Goal: Transaction & Acquisition: Purchase product/service

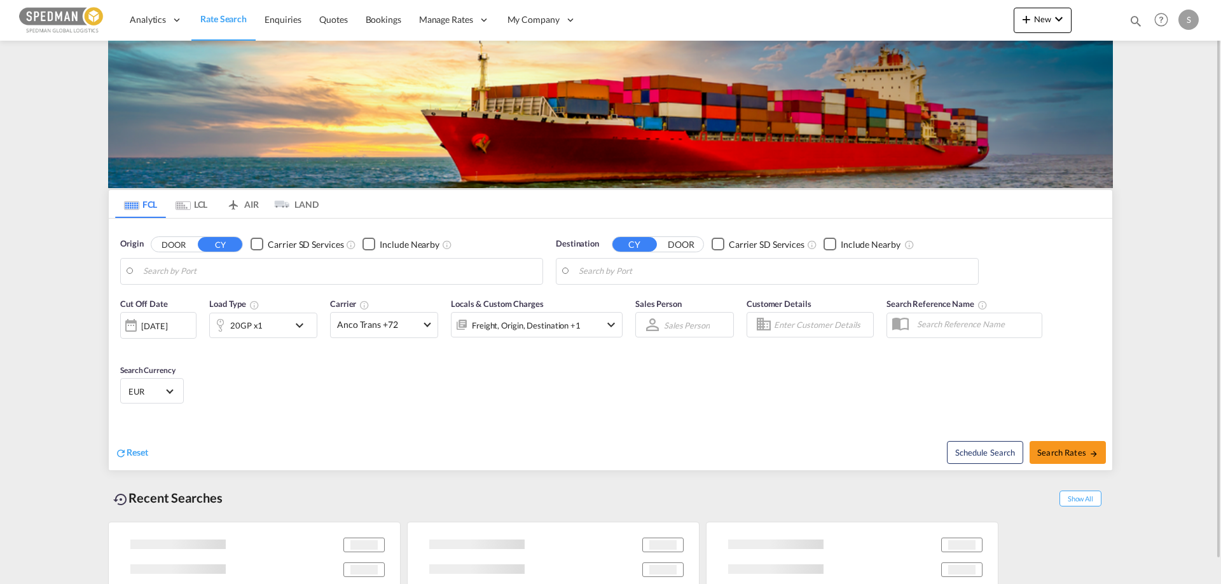
type input "[GEOGRAPHIC_DATA], [GEOGRAPHIC_DATA]"
type input "[GEOGRAPHIC_DATA], MXVER"
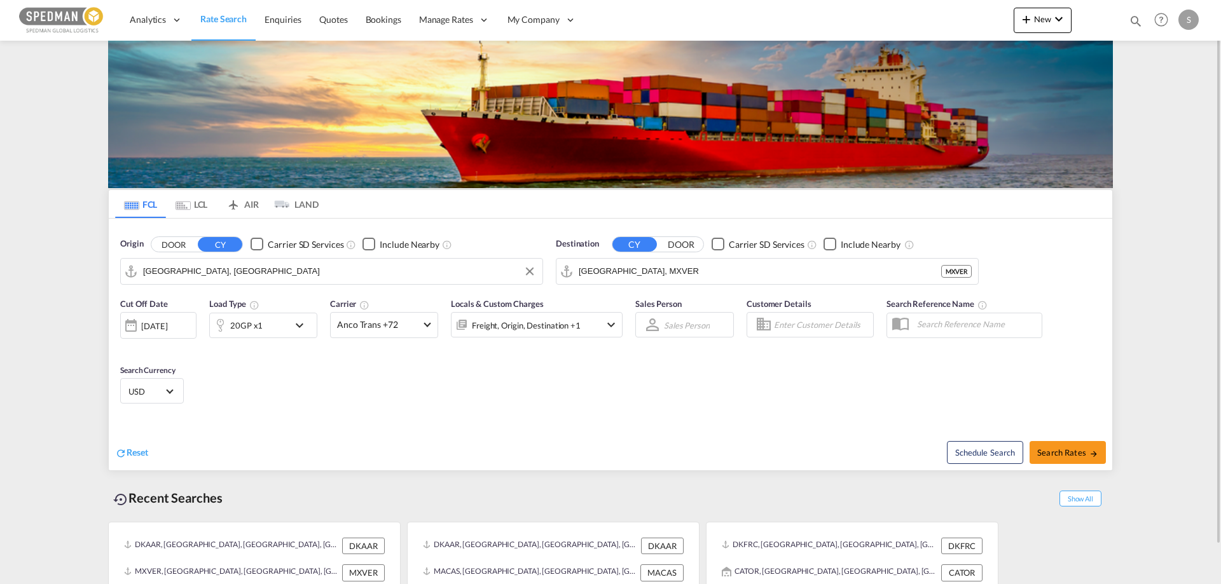
click at [177, 274] on input "[GEOGRAPHIC_DATA], [GEOGRAPHIC_DATA]" at bounding box center [339, 271] width 393 height 19
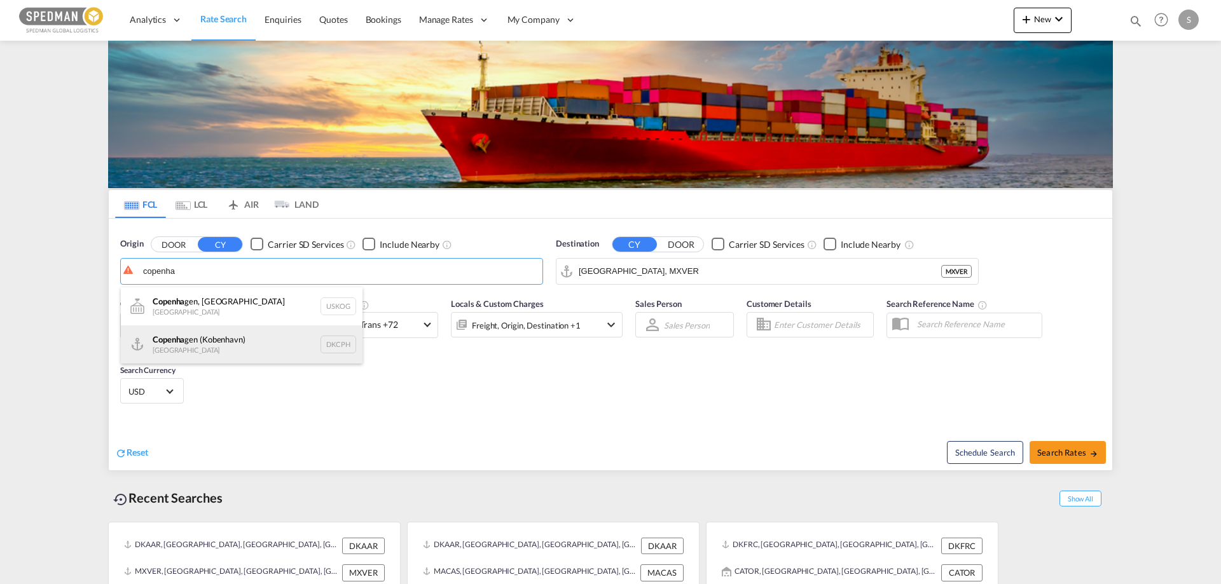
click at [164, 345] on div "Copenha gen ([GEOGRAPHIC_DATA]) Denmark DKCPH" at bounding box center [242, 345] width 242 height 38
type input "[GEOGRAPHIC_DATA] ([GEOGRAPHIC_DATA]), DKCPH"
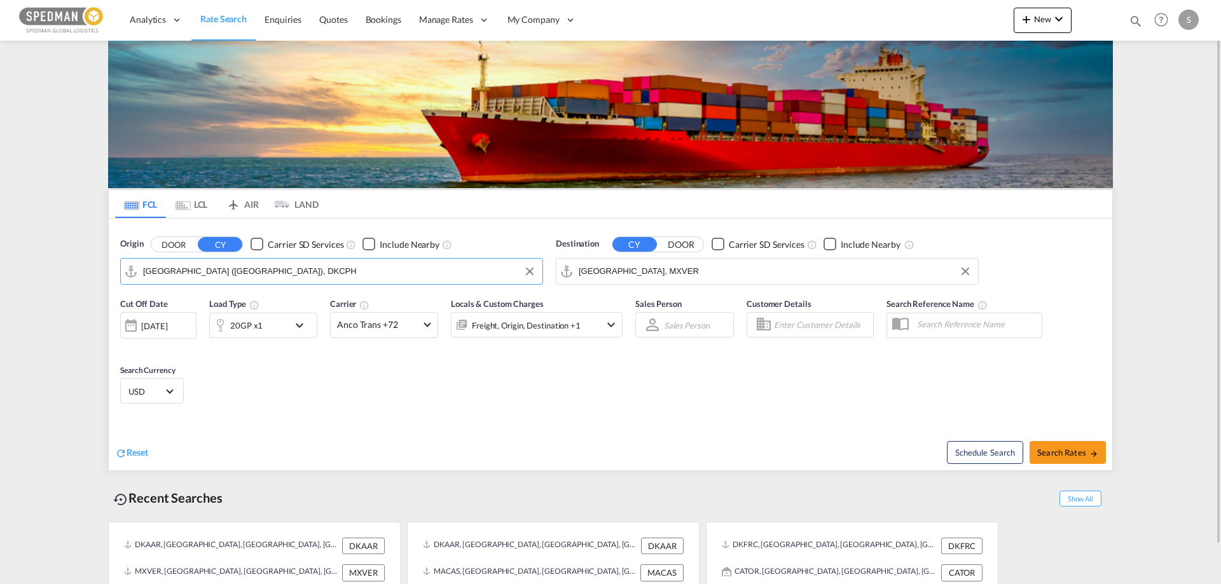
click at [701, 277] on input "[GEOGRAPHIC_DATA], MXVER" at bounding box center [775, 271] width 393 height 19
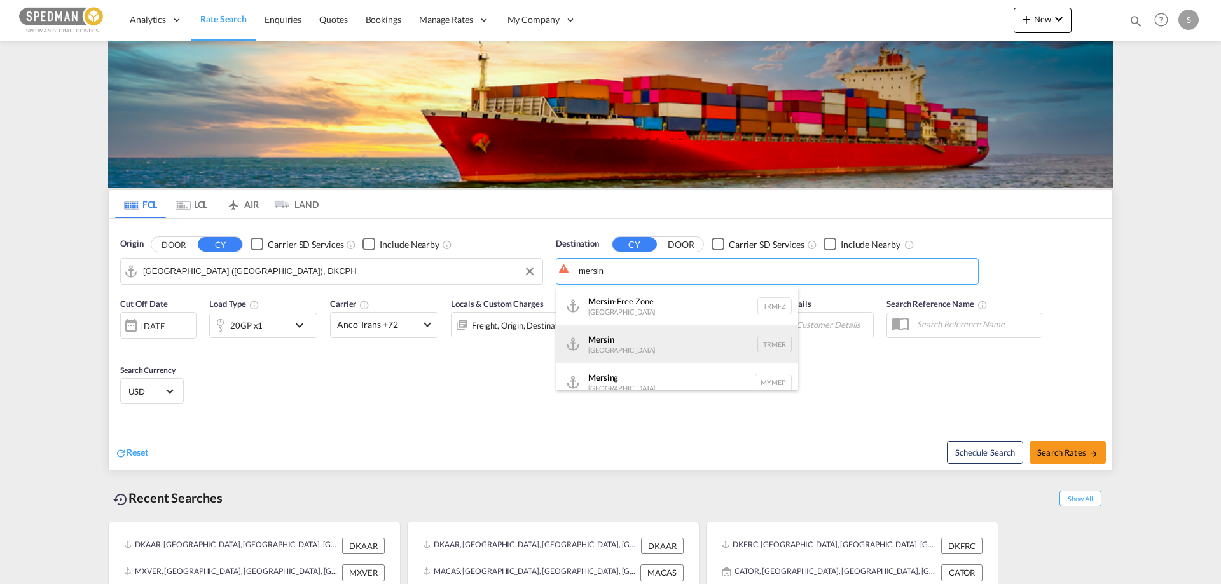
click at [612, 338] on div "Mersin [GEOGRAPHIC_DATA] TRMER" at bounding box center [677, 345] width 242 height 38
type input "Mersin, TRMER"
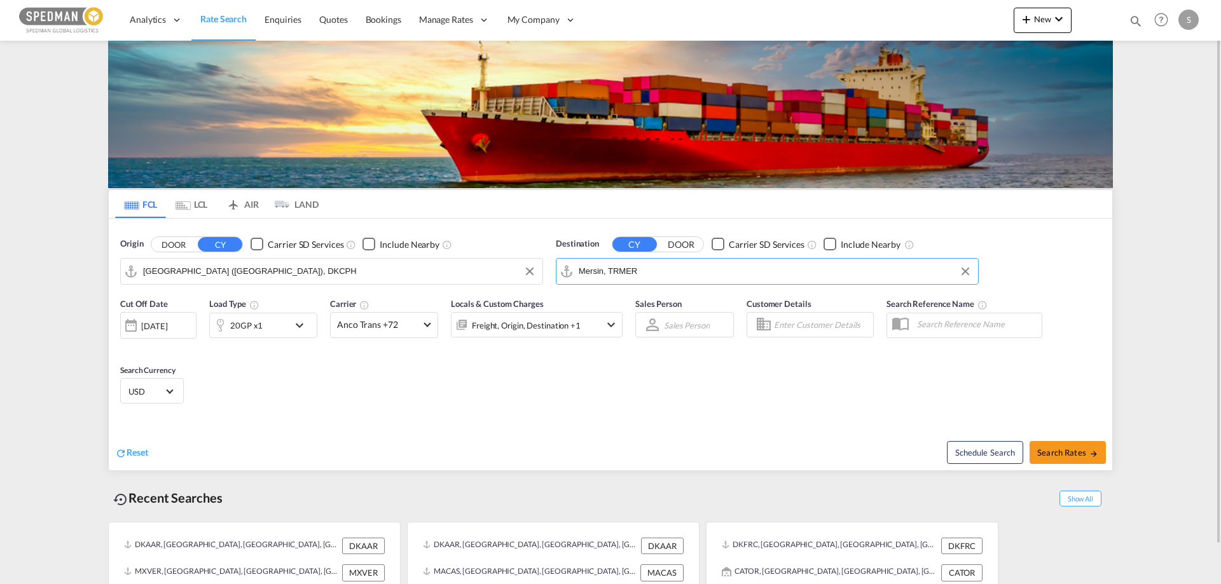
click at [453, 435] on div "Reset" at bounding box center [364, 442] width 498 height 35
click at [249, 316] on div "20GP x1" at bounding box center [249, 325] width 79 height 25
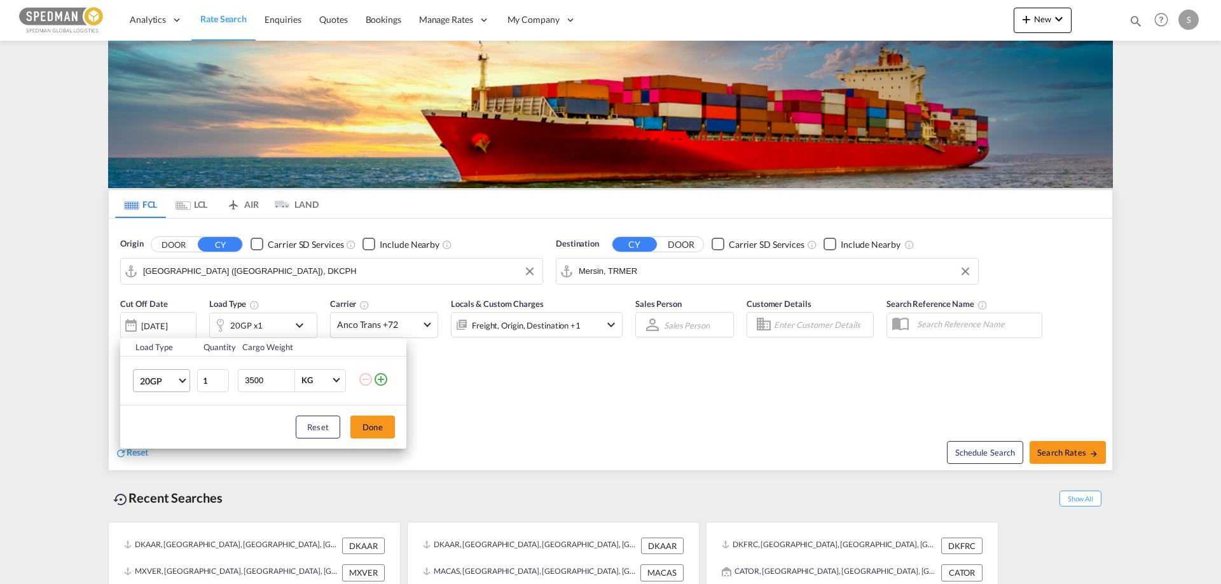
click at [183, 374] on md-select-value "20GP" at bounding box center [164, 381] width 51 height 22
click at [148, 524] on div "40HR" at bounding box center [151, 525] width 23 height 13
click at [350, 429] on div "Reset Done" at bounding box center [263, 427] width 286 height 43
click at [366, 427] on button "Done" at bounding box center [372, 427] width 45 height 23
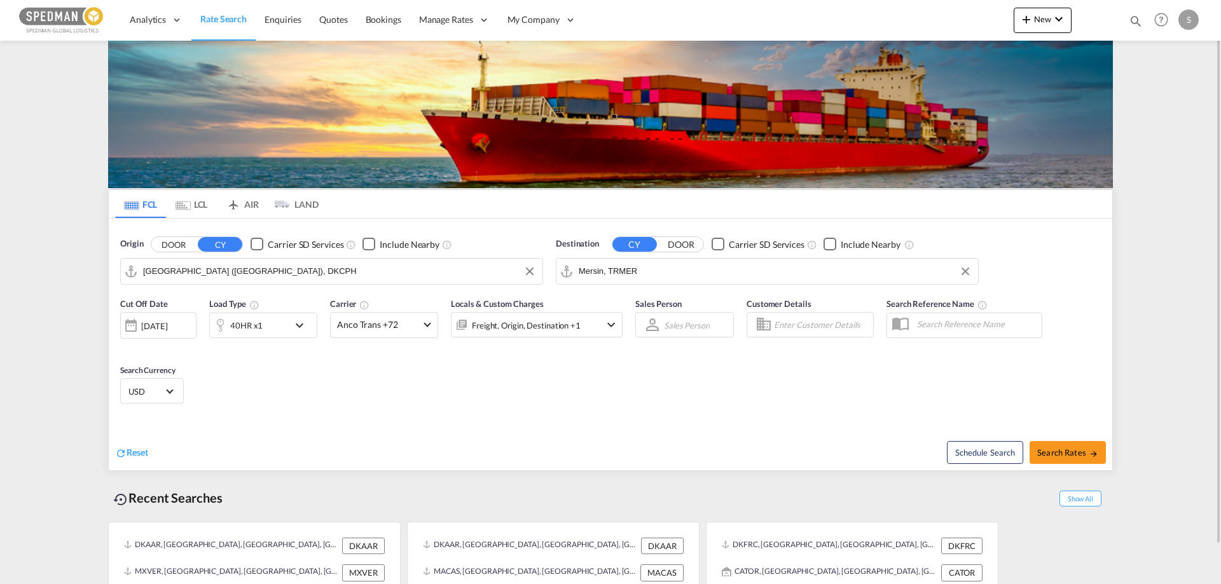
click at [140, 395] on span "USD" at bounding box center [146, 391] width 36 height 11
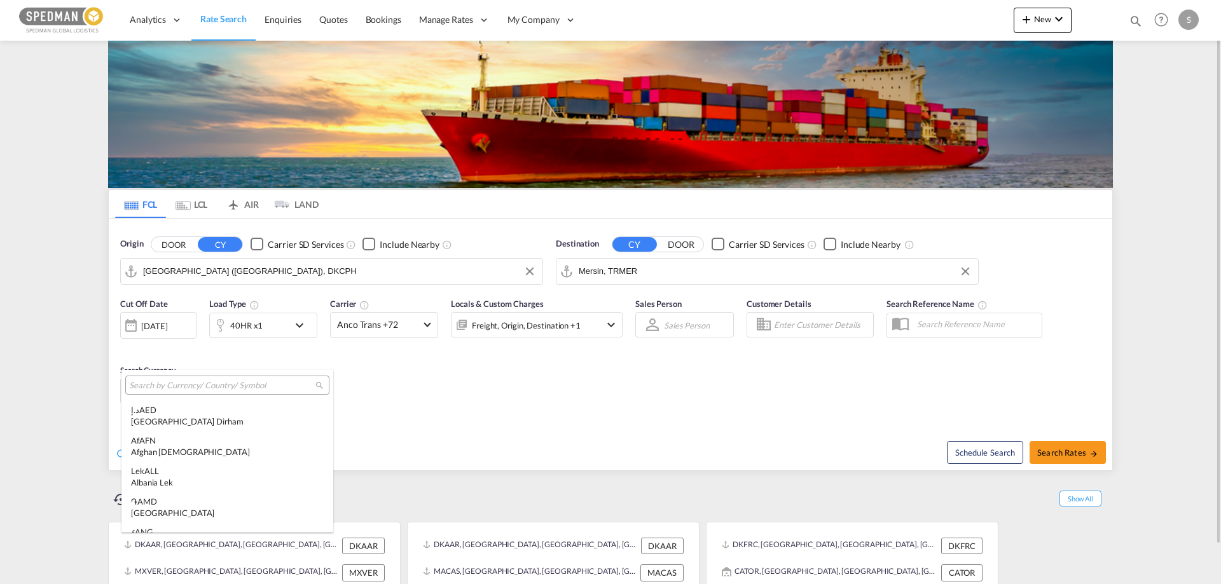
scroll to position [4389, 0]
click at [144, 385] on input "search" at bounding box center [222, 385] width 186 height 11
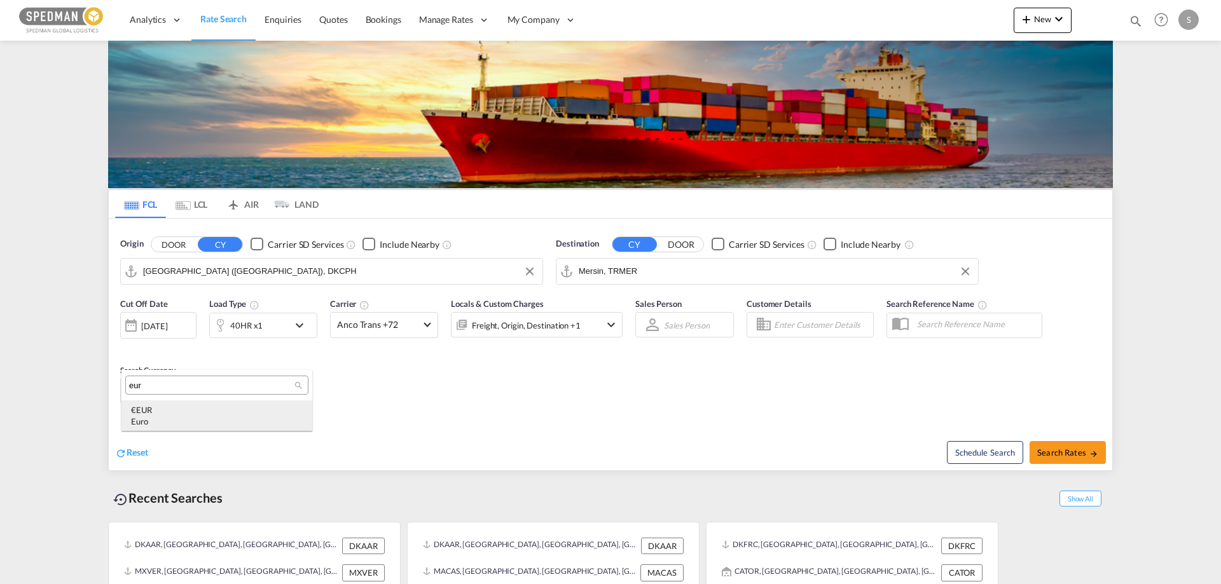
type input "eur"
click at [138, 413] on div "€ EUR Euro" at bounding box center [217, 415] width 172 height 23
click at [1078, 458] on button "Search Rates" at bounding box center [1067, 452] width 76 height 23
type input "DKCPH to TRMER / [DATE]"
